Goal: Task Accomplishment & Management: Complete application form

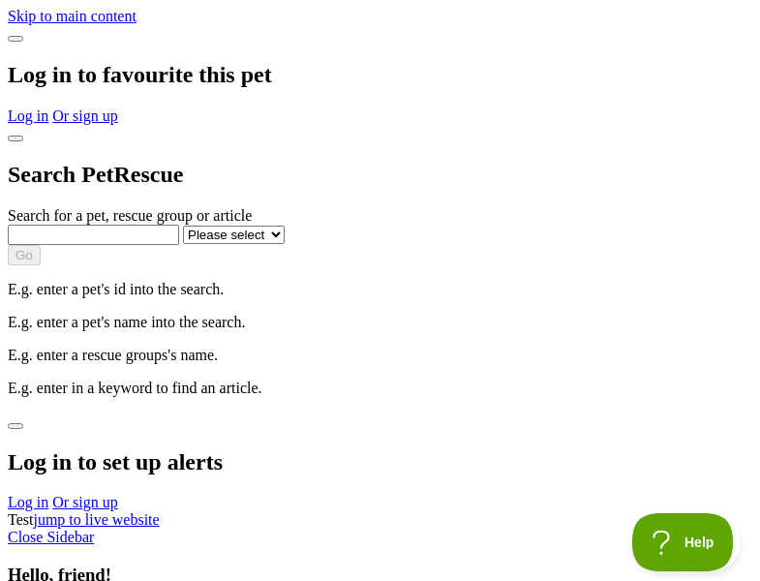
type input "[EMAIL_ADDRESS][PERSON_NAME][DOMAIN_NAME]"
